Goal: Task Accomplishment & Management: Manage account settings

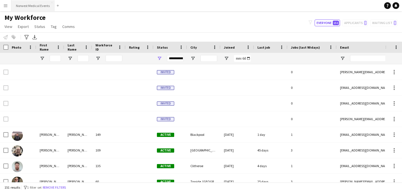
click at [34, 3] on button "Norwest Medical Events Close" at bounding box center [32, 5] width 43 height 11
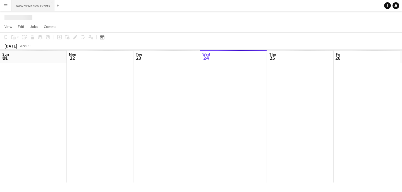
scroll to position [0, 133]
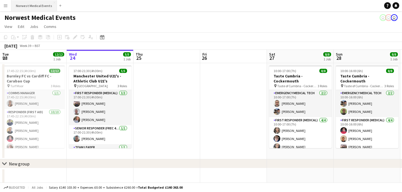
click at [29, 6] on button "Norwest Medical Events Close" at bounding box center [33, 5] width 45 height 11
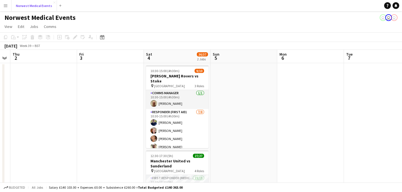
scroll to position [0, 217]
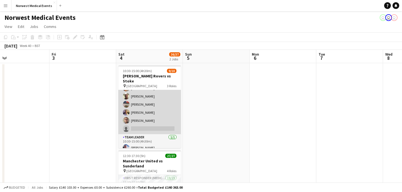
click at [154, 108] on app-card-role "Responder (First Aid) [DATE] 10:30-15:00 (4h30m) [PERSON_NAME] [PERSON_NAME] [P…" at bounding box center [149, 96] width 62 height 76
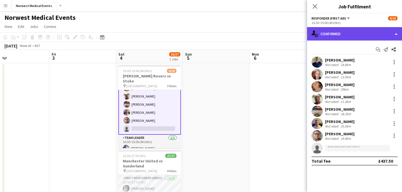
click at [342, 37] on div "single-neutral-actions-check-2 Confirmed" at bounding box center [354, 33] width 95 height 13
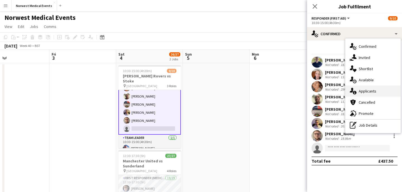
click at [373, 93] on span "Applicants" at bounding box center [367, 90] width 18 height 5
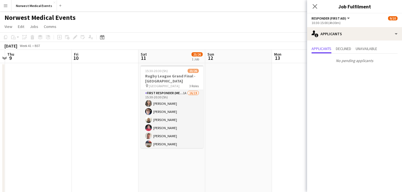
scroll to position [0, 167]
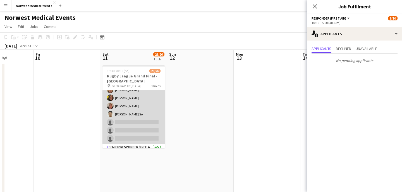
click at [140, 109] on app-card-role "First Responder (Medical) 1A 16/19 15:30-20:30 (5h) [PERSON_NAME] [PERSON_NAME]…" at bounding box center [133, 61] width 62 height 165
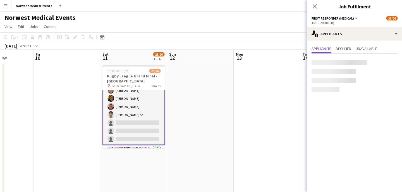
scroll to position [111, 0]
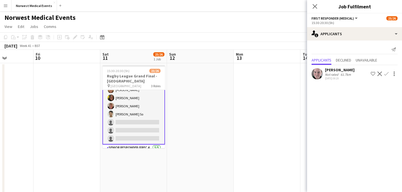
click at [387, 73] on app-icon "Confirm" at bounding box center [386, 73] width 4 height 4
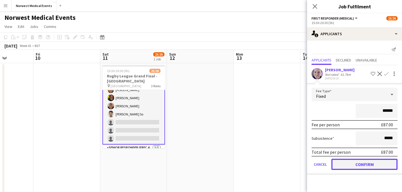
click at [367, 163] on button "Confirm" at bounding box center [364, 163] width 66 height 11
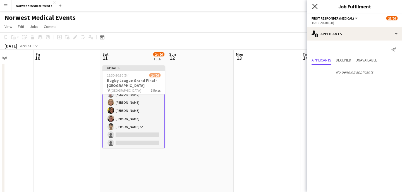
click at [315, 6] on icon at bounding box center [314, 6] width 5 height 5
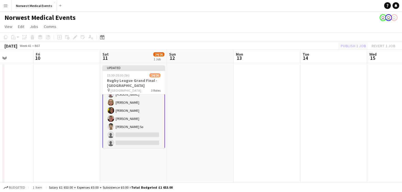
click at [348, 46] on div "Publish 1 job Revert 1 job" at bounding box center [368, 45] width 68 height 7
click at [348, 46] on button "Publish 1 job" at bounding box center [353, 45] width 30 height 7
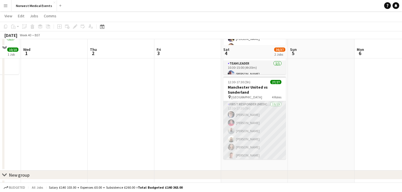
scroll to position [79, 0]
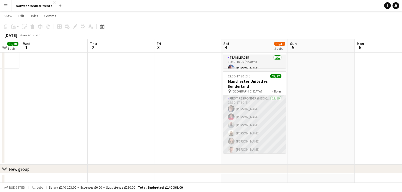
click at [254, 117] on app-card-role "First Responder (Medical) 19/19 12:30-17:30 (5h) [PERSON_NAME] [PERSON_NAME] [P…" at bounding box center [254, 177] width 62 height 165
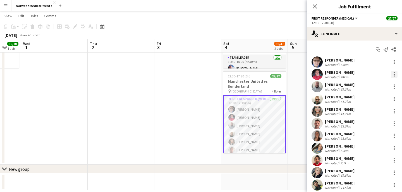
click at [395, 74] on div at bounding box center [394, 74] width 7 height 7
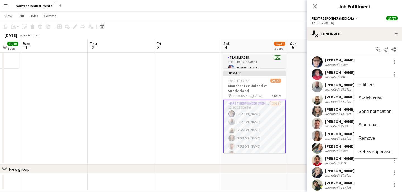
click at [316, 6] on div at bounding box center [201, 96] width 402 height 192
click at [315, 6] on icon "Close pop-in" at bounding box center [314, 6] width 5 height 5
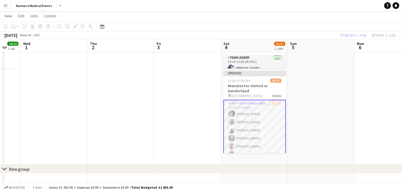
click at [259, 126] on app-card-role "First Responder (Medical) 18/19 12:30-17:30 (5h) [PERSON_NAME] [PERSON_NAME] [P…" at bounding box center [254, 183] width 62 height 166
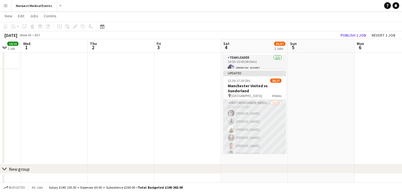
click at [256, 126] on app-card-role "First Responder (Medical) 18/19 12:30-17:30 (5h) [PERSON_NAME] [PERSON_NAME] [P…" at bounding box center [254, 182] width 62 height 165
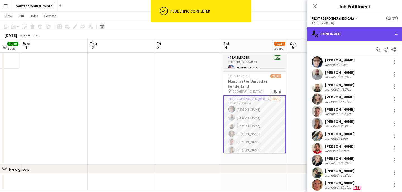
click at [335, 37] on div "single-neutral-actions-check-2 Confirmed" at bounding box center [354, 33] width 95 height 13
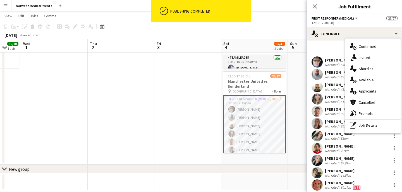
click at [369, 91] on span "Applicants" at bounding box center [367, 90] width 18 height 5
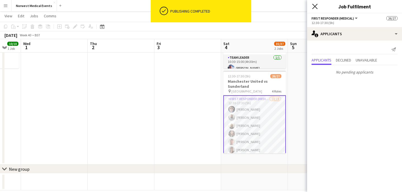
click at [315, 7] on icon at bounding box center [314, 6] width 5 height 5
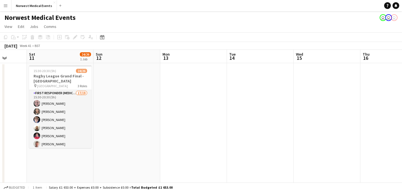
scroll to position [0, 165]
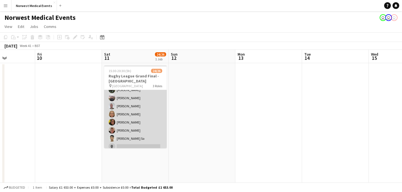
click at [137, 117] on app-card-role "First Responder (Medical) 17/19 15:30-20:30 (5h) [PERSON_NAME] [PERSON_NAME] [P…" at bounding box center [135, 77] width 62 height 165
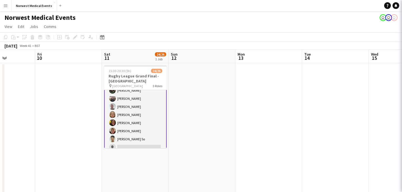
scroll to position [95, 0]
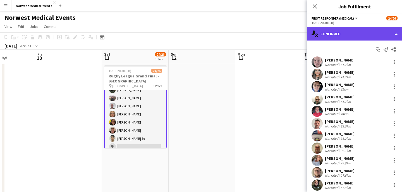
click at [350, 37] on div "single-neutral-actions-check-2 Confirmed" at bounding box center [354, 33] width 95 height 13
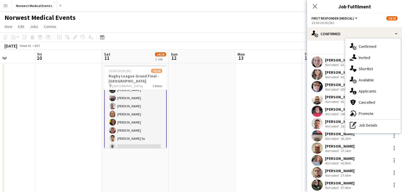
click at [375, 92] on span "Applicants" at bounding box center [367, 90] width 18 height 5
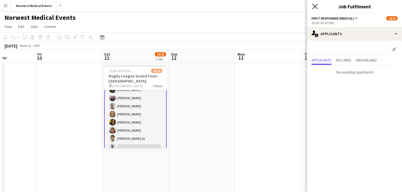
click at [313, 6] on icon "Close pop-in" at bounding box center [314, 6] width 5 height 5
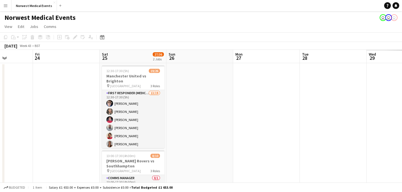
scroll to position [0, 271]
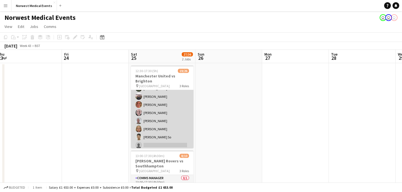
click at [172, 109] on app-card-role "First Responder (Medical) 13/19 12:30-17:30 (5h) [PERSON_NAME] [PERSON_NAME] [P…" at bounding box center [162, 108] width 62 height 165
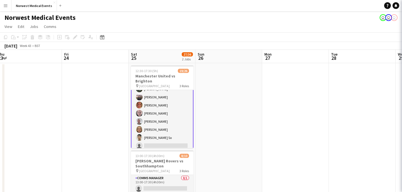
scroll to position [64, 0]
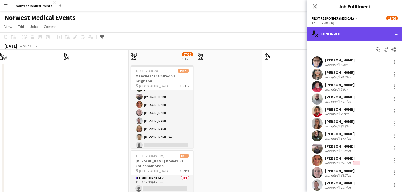
click at [336, 34] on div "single-neutral-actions-check-2 Confirmed" at bounding box center [354, 33] width 95 height 13
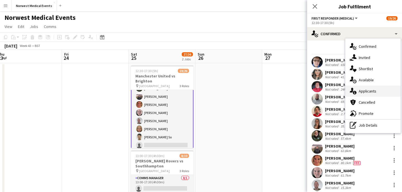
click at [374, 93] on div "single-neutral-actions-information Applicants" at bounding box center [372, 90] width 55 height 11
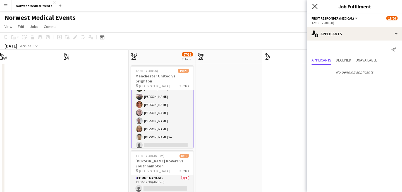
click at [315, 6] on icon at bounding box center [314, 6] width 5 height 5
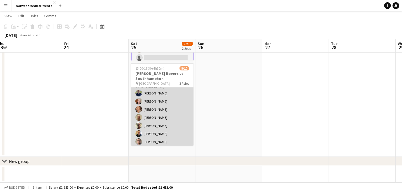
scroll to position [56, 0]
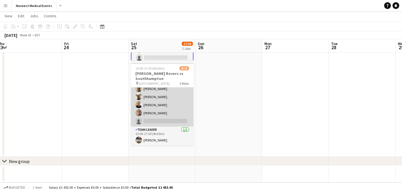
click at [168, 111] on app-card-role "Responder (First Aid) [DATE] 13:00-17:30 (4h30m) [PERSON_NAME] [PERSON_NAME] [P…" at bounding box center [162, 89] width 62 height 76
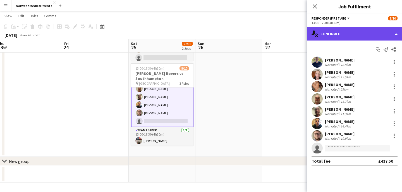
click at [347, 32] on div "single-neutral-actions-check-2 Confirmed" at bounding box center [354, 33] width 95 height 13
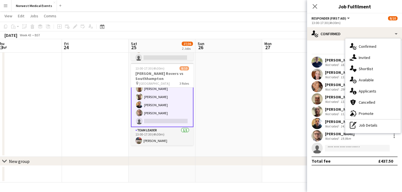
click at [367, 90] on span "Applicants" at bounding box center [367, 90] width 18 height 5
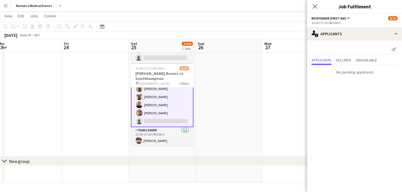
click at [317, 5] on icon "Close pop-in" at bounding box center [314, 6] width 4 height 4
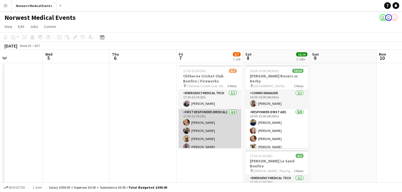
scroll to position [31, 0]
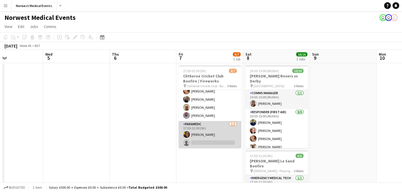
click at [215, 132] on app-card-role "Paramedic [DATE] 17:30-22:30 (5h) [PERSON_NAME] single-neutral-actions" at bounding box center [210, 134] width 62 height 27
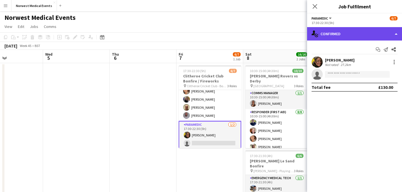
click at [355, 35] on div "single-neutral-actions-check-2 Confirmed" at bounding box center [354, 33] width 95 height 13
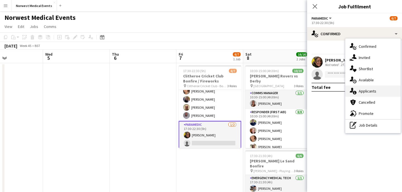
click at [377, 89] on div "single-neutral-actions-information Applicants" at bounding box center [372, 90] width 55 height 11
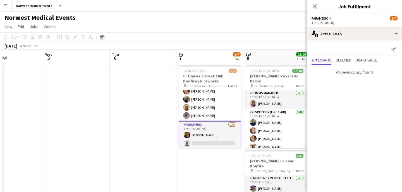
click at [315, 6] on icon at bounding box center [314, 6] width 4 height 4
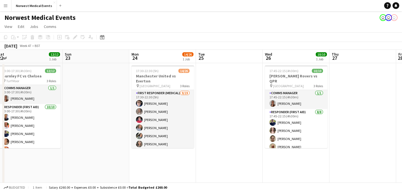
scroll to position [0, 182]
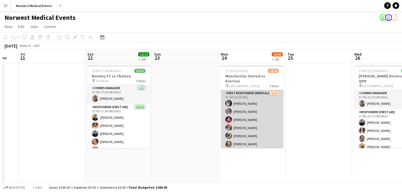
click at [253, 108] on app-card-role "First Responder (Medical) [DATE] 17:30-22:30 (5h) [PERSON_NAME] [PERSON_NAME] […" at bounding box center [252, 172] width 62 height 165
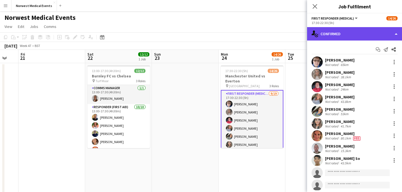
click at [351, 32] on div "single-neutral-actions-check-2 Confirmed" at bounding box center [354, 33] width 95 height 13
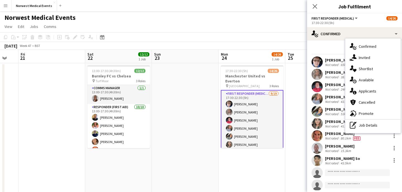
click at [375, 90] on span "Applicants" at bounding box center [367, 90] width 18 height 5
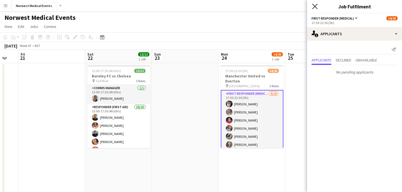
click at [315, 8] on icon at bounding box center [314, 6] width 5 height 5
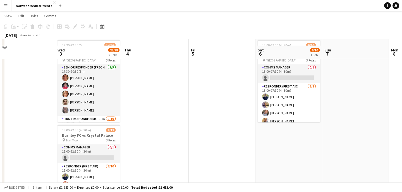
scroll to position [32, 0]
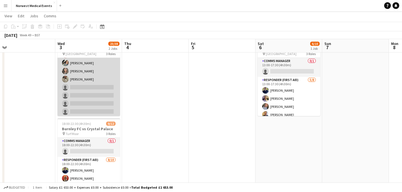
click at [103, 81] on app-card-role "First Responder (Medical) 1A [DATE] 17:30-22:30 (5h) [PERSON_NAME] [PERSON_NAME…" at bounding box center [88, 99] width 62 height 165
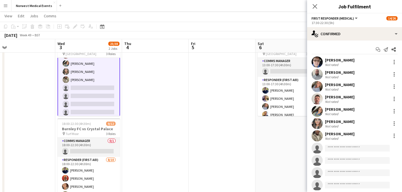
scroll to position [93, 0]
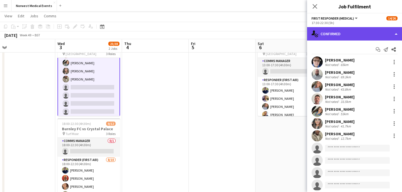
click at [353, 29] on div "single-neutral-actions-check-2 Confirmed" at bounding box center [354, 33] width 95 height 13
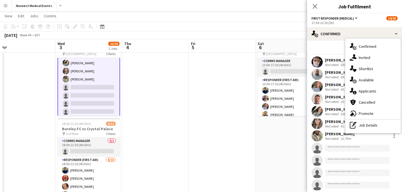
click at [368, 90] on span "Applicants" at bounding box center [367, 90] width 18 height 5
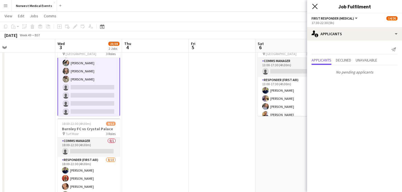
click at [314, 6] on icon at bounding box center [314, 6] width 5 height 5
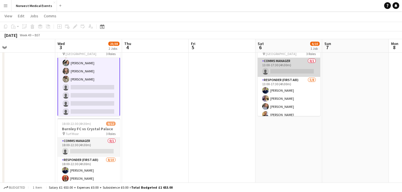
click at [289, 73] on app-card-role "Comms Manager 0/1 13:00-17:30 (4h30m) single-neutral-actions" at bounding box center [288, 67] width 62 height 19
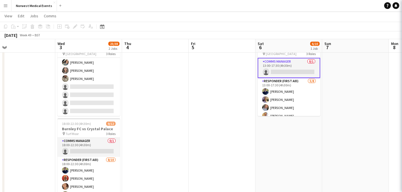
scroll to position [92, 0]
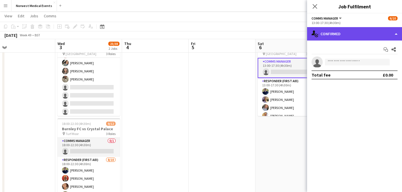
click at [339, 35] on div "single-neutral-actions-check-2 Confirmed" at bounding box center [354, 33] width 95 height 13
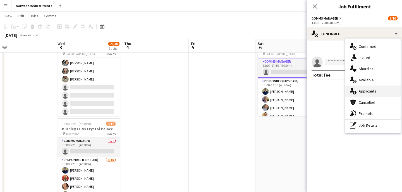
click at [366, 89] on span "Applicants" at bounding box center [367, 90] width 18 height 5
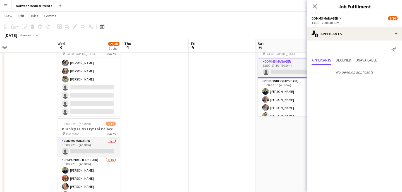
click at [314, 4] on icon "Close pop-in" at bounding box center [314, 6] width 4 height 4
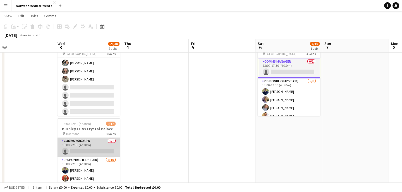
click at [101, 152] on app-card-role "Comms Manager 0/1 18:00-22:30 (4h30m) single-neutral-actions" at bounding box center [88, 147] width 62 height 19
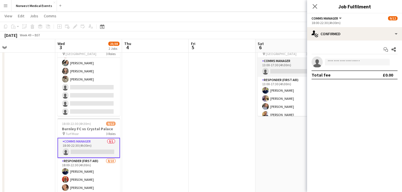
click at [319, 4] on div "Close pop-in" at bounding box center [315, 6] width 16 height 13
click at [315, 7] on icon at bounding box center [314, 6] width 4 height 4
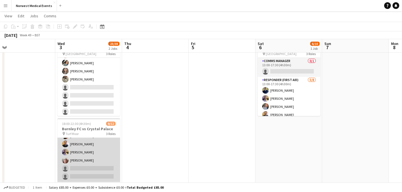
click at [96, 153] on app-card-role "Responder (First Aid) [DATE] 18:00-22:30 (4h30m) [PERSON_NAME] [PERSON_NAME] [P…" at bounding box center [88, 136] width 62 height 92
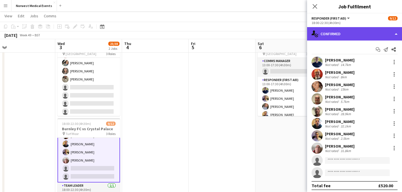
click at [340, 36] on div "single-neutral-actions-check-2 Confirmed" at bounding box center [354, 33] width 95 height 13
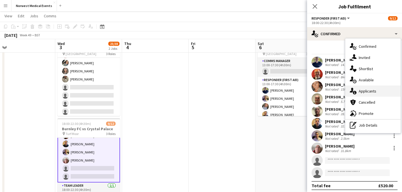
click at [373, 92] on span "Applicants" at bounding box center [367, 90] width 18 height 5
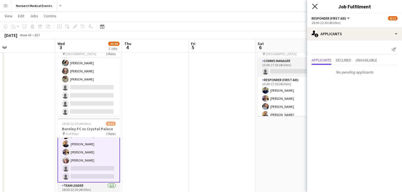
click at [316, 5] on icon "Close pop-in" at bounding box center [314, 6] width 5 height 5
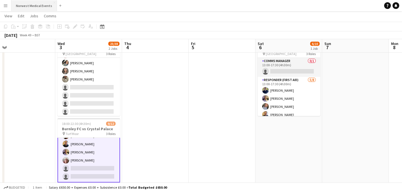
click at [36, 7] on button "Norwest Medical Events Close" at bounding box center [33, 5] width 45 height 11
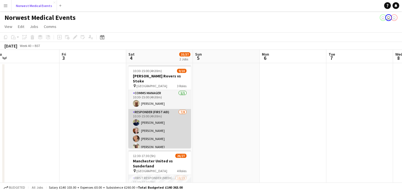
scroll to position [50, 0]
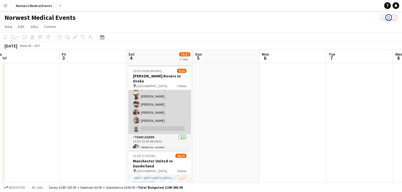
click at [163, 112] on app-card-role "Responder (First Aid) [DATE] 10:30-15:00 (4h30m) [PERSON_NAME] [PERSON_NAME] [P…" at bounding box center [159, 96] width 62 height 76
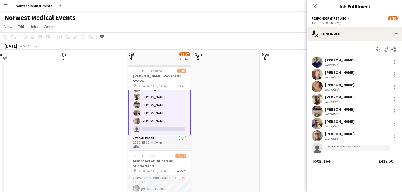
scroll to position [51, 0]
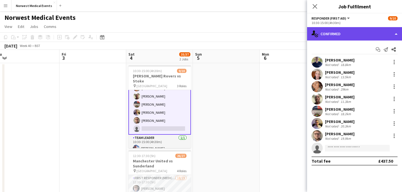
click at [362, 38] on div "single-neutral-actions-check-2 Confirmed" at bounding box center [354, 33] width 95 height 13
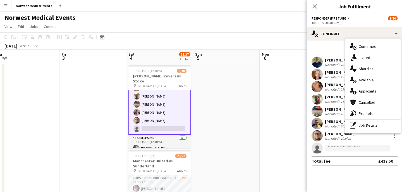
click at [365, 88] on div "single-neutral-actions-information Applicants" at bounding box center [372, 90] width 55 height 11
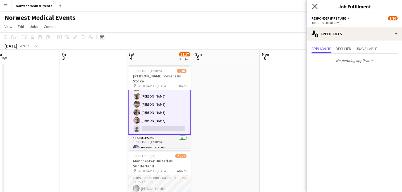
click at [317, 6] on icon "Close pop-in" at bounding box center [314, 6] width 5 height 5
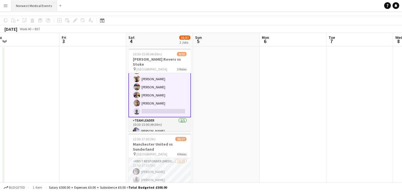
scroll to position [61, 0]
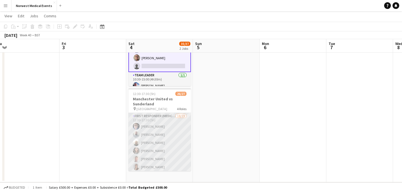
click at [152, 144] on app-card-role "First Responder (Medical) 18/19 12:30-17:30 (5h) [PERSON_NAME] [PERSON_NAME] [P…" at bounding box center [159, 195] width 62 height 165
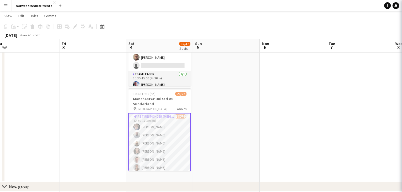
scroll to position [50, 0]
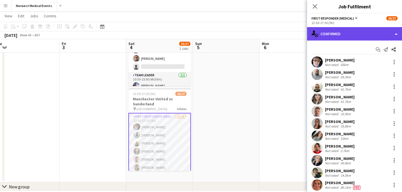
click at [329, 37] on div "single-neutral-actions-check-2 Confirmed" at bounding box center [354, 33] width 95 height 13
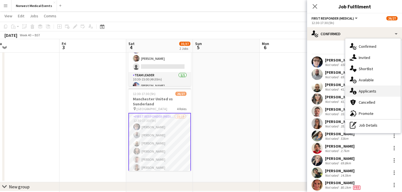
click at [367, 93] on span "Applicants" at bounding box center [367, 90] width 18 height 5
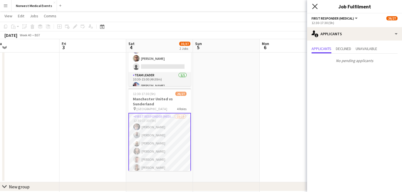
click at [315, 6] on icon at bounding box center [314, 6] width 5 height 5
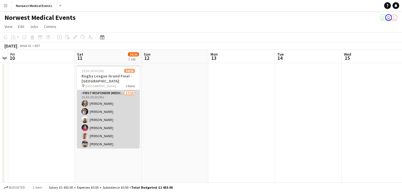
scroll to position [136, 0]
